Goal: Find specific page/section: Find specific page/section

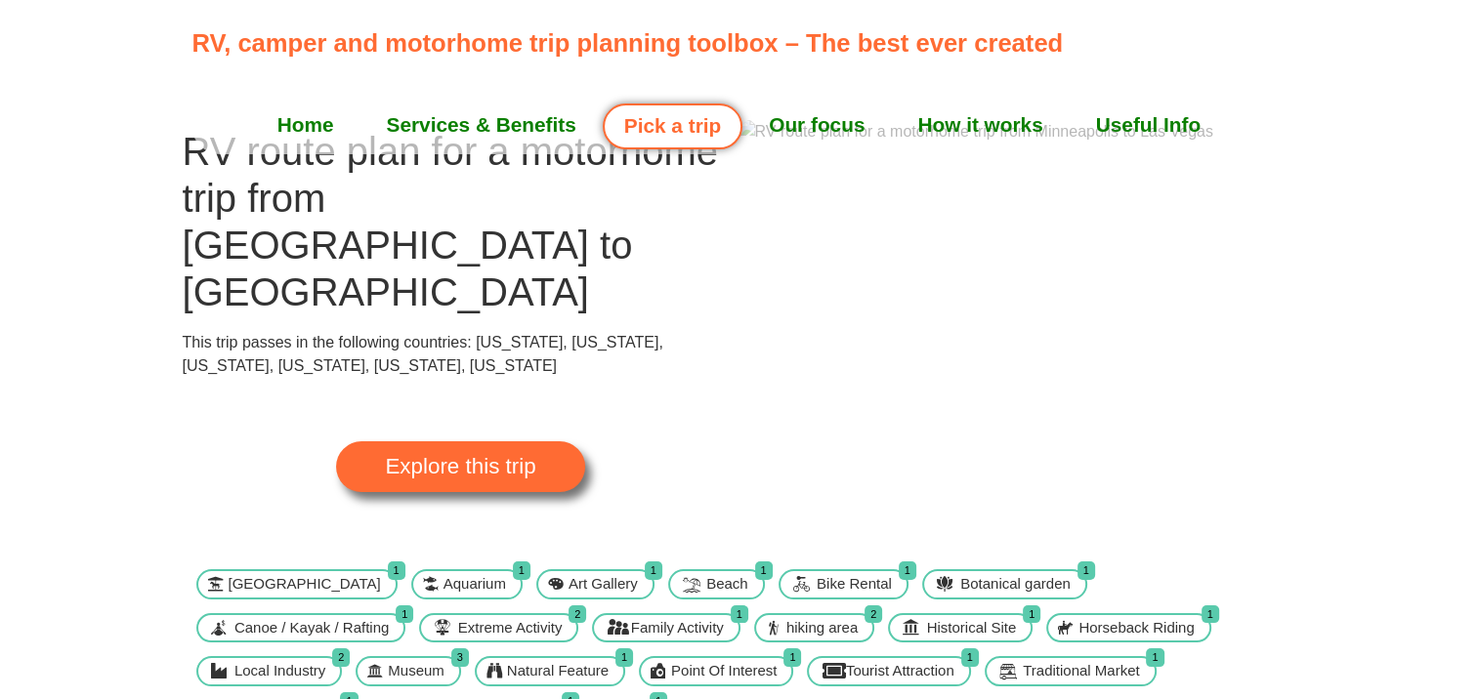
scroll to position [58, 0]
click at [503, 457] on span "Explore this trip" at bounding box center [460, 467] width 150 height 21
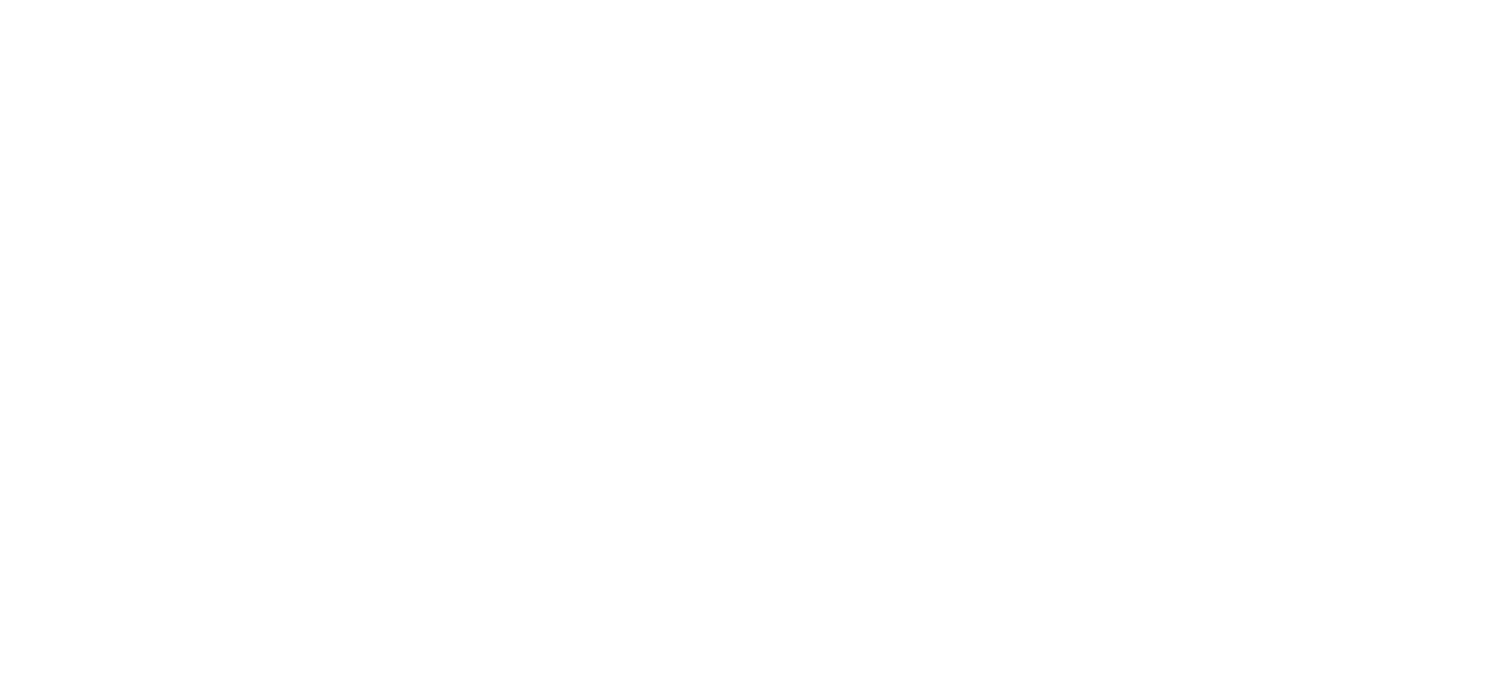
click at [506, 430] on html "Loading ..." at bounding box center [746, 349] width 1492 height 699
click at [469, 417] on html "Loading ..." at bounding box center [746, 349] width 1492 height 699
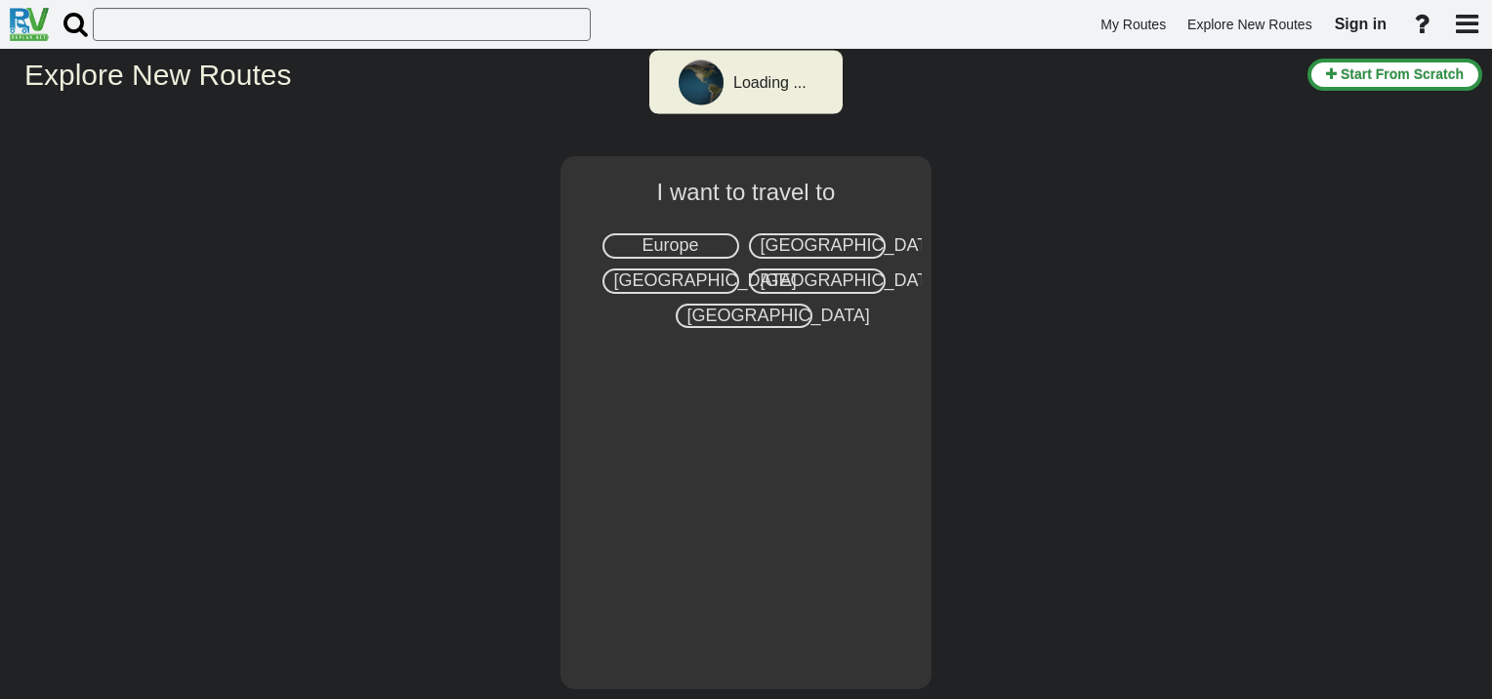
select select "number:2"
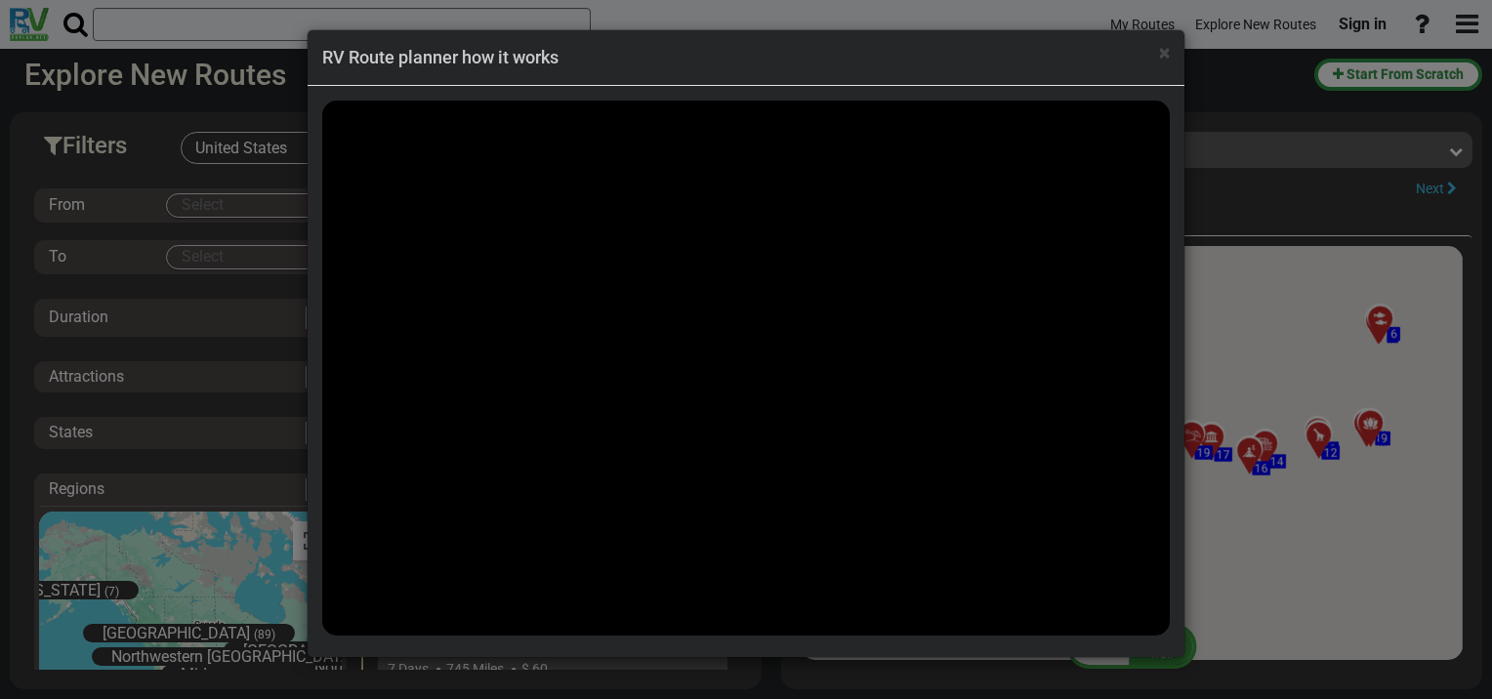
scroll to position [43472, 0]
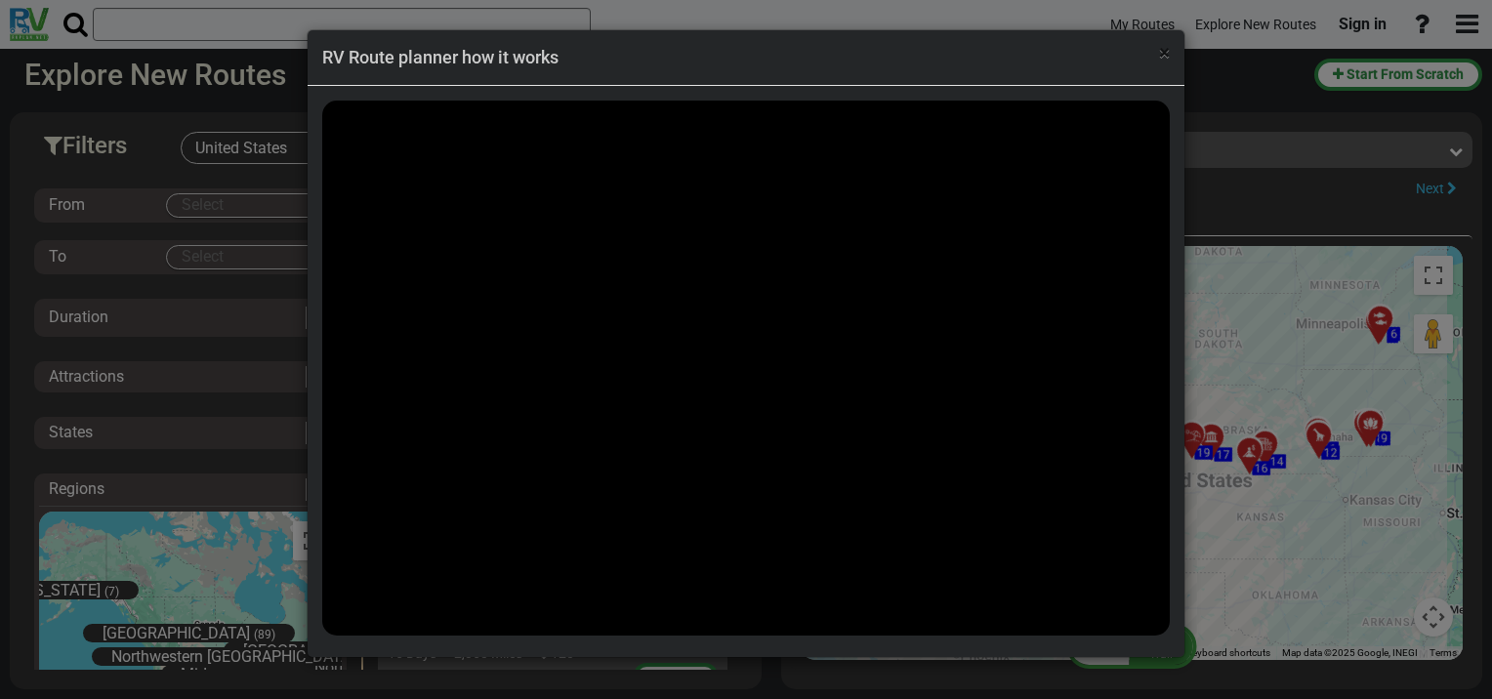
click at [1167, 51] on span "×" at bounding box center [1164, 52] width 11 height 23
